Goal: Check status: Check status

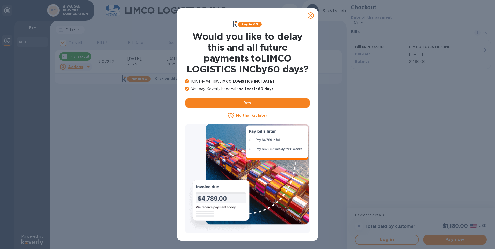
click at [312, 17] on icon at bounding box center [311, 15] width 6 height 6
click at [311, 16] on icon at bounding box center [311, 15] width 6 height 6
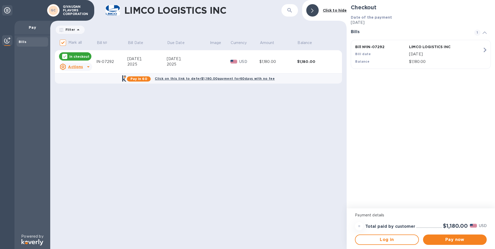
click at [103, 61] on div "IN-07292" at bounding box center [111, 61] width 31 height 5
click at [23, 42] on b "Bills" at bounding box center [23, 42] width 8 height 4
click at [107, 60] on div "IN-07292" at bounding box center [111, 61] width 31 height 5
click at [134, 118] on div "LIMCO LOGISTICS INC ​ Click to hide Filter Amount Mark all Bill № Bill Date Due…" at bounding box center [198, 124] width 296 height 249
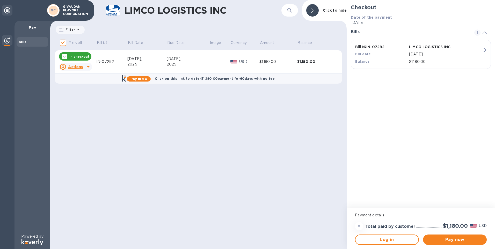
click at [378, 47] on p "Bill № IN-07292" at bounding box center [381, 46] width 52 height 5
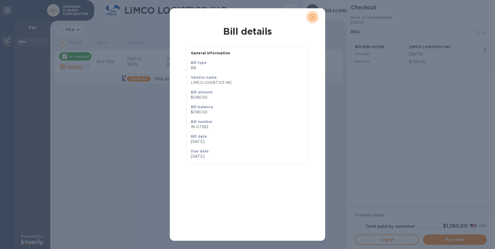
click at [314, 19] on icon "close" at bounding box center [312, 17] width 5 height 5
